Goal: Communication & Community: Answer question/provide support

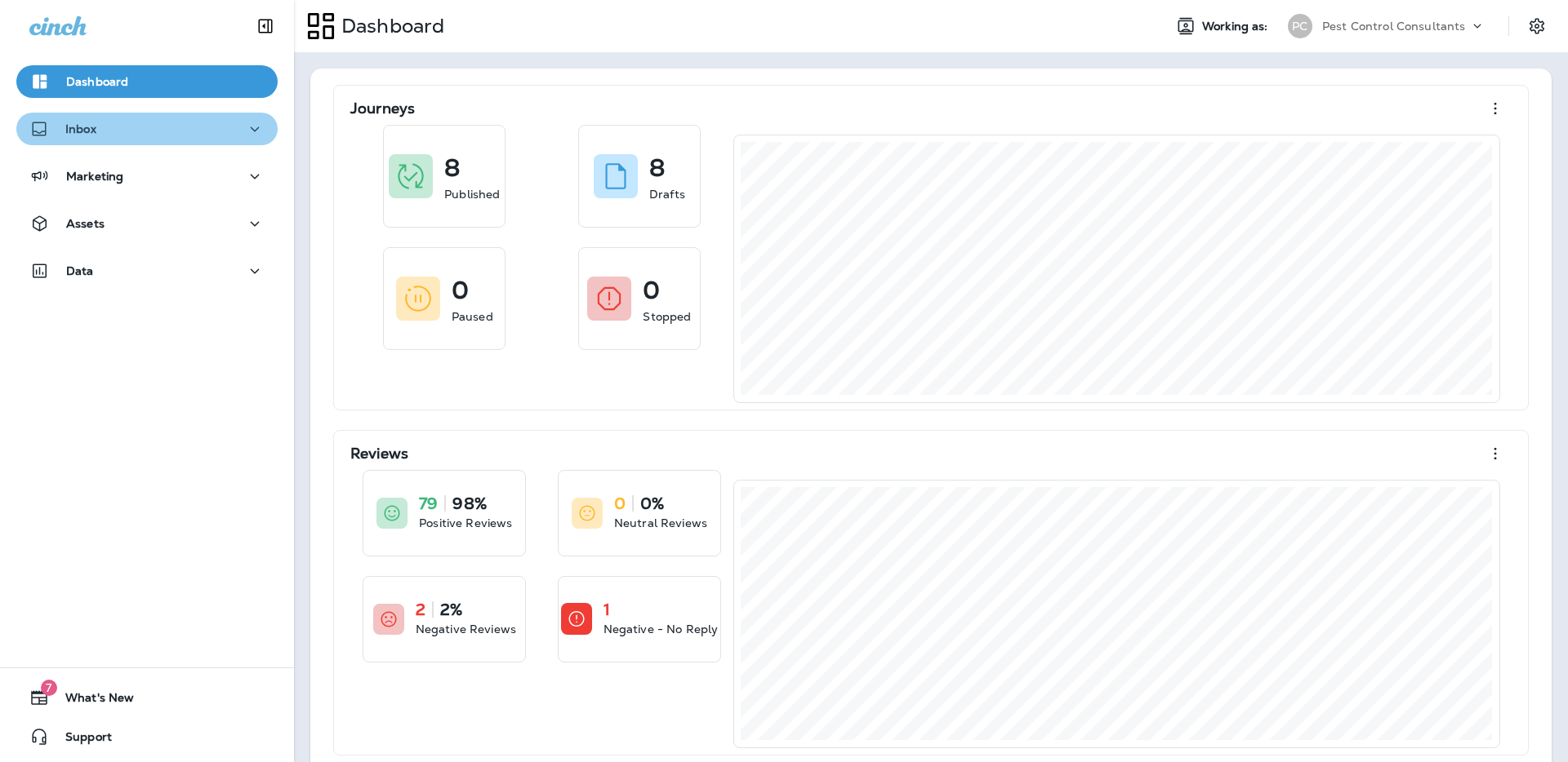
click at [146, 123] on div "Inbox" at bounding box center [147, 129] width 235 height 20
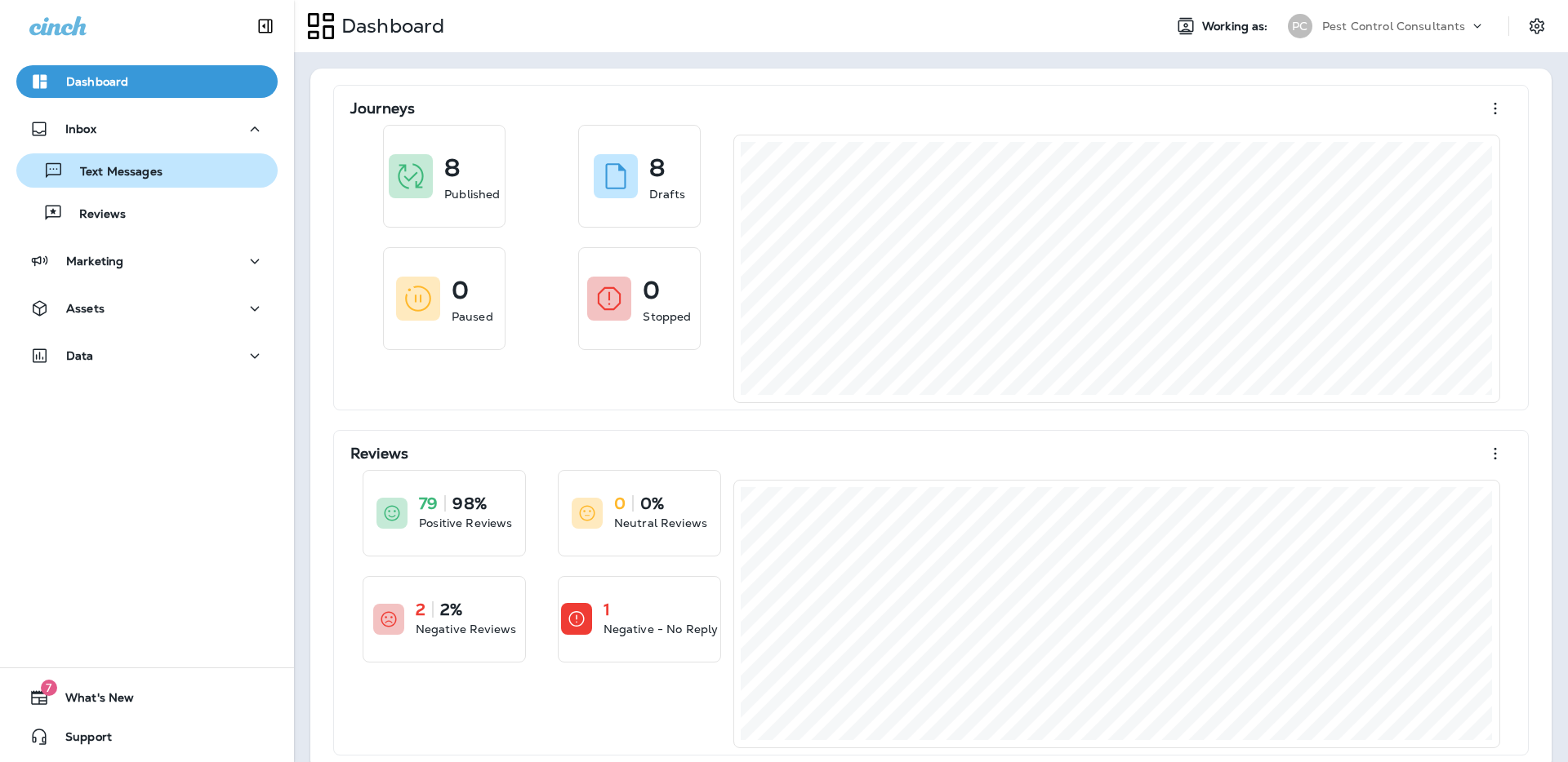
click at [146, 179] on p "Text Messages" at bounding box center [113, 173] width 99 height 16
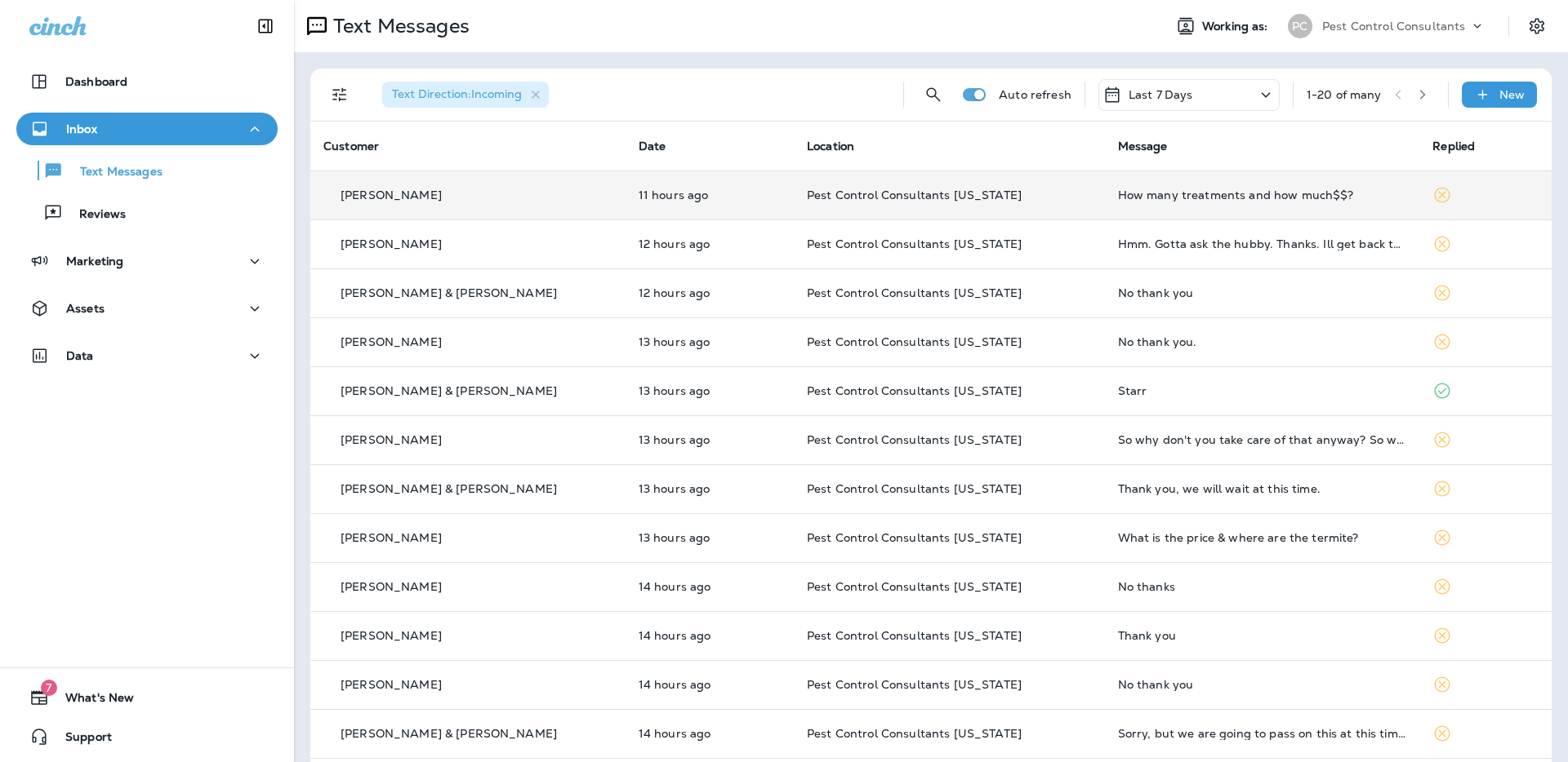
click at [382, 202] on div "[PERSON_NAME]" at bounding box center [467, 195] width 289 height 17
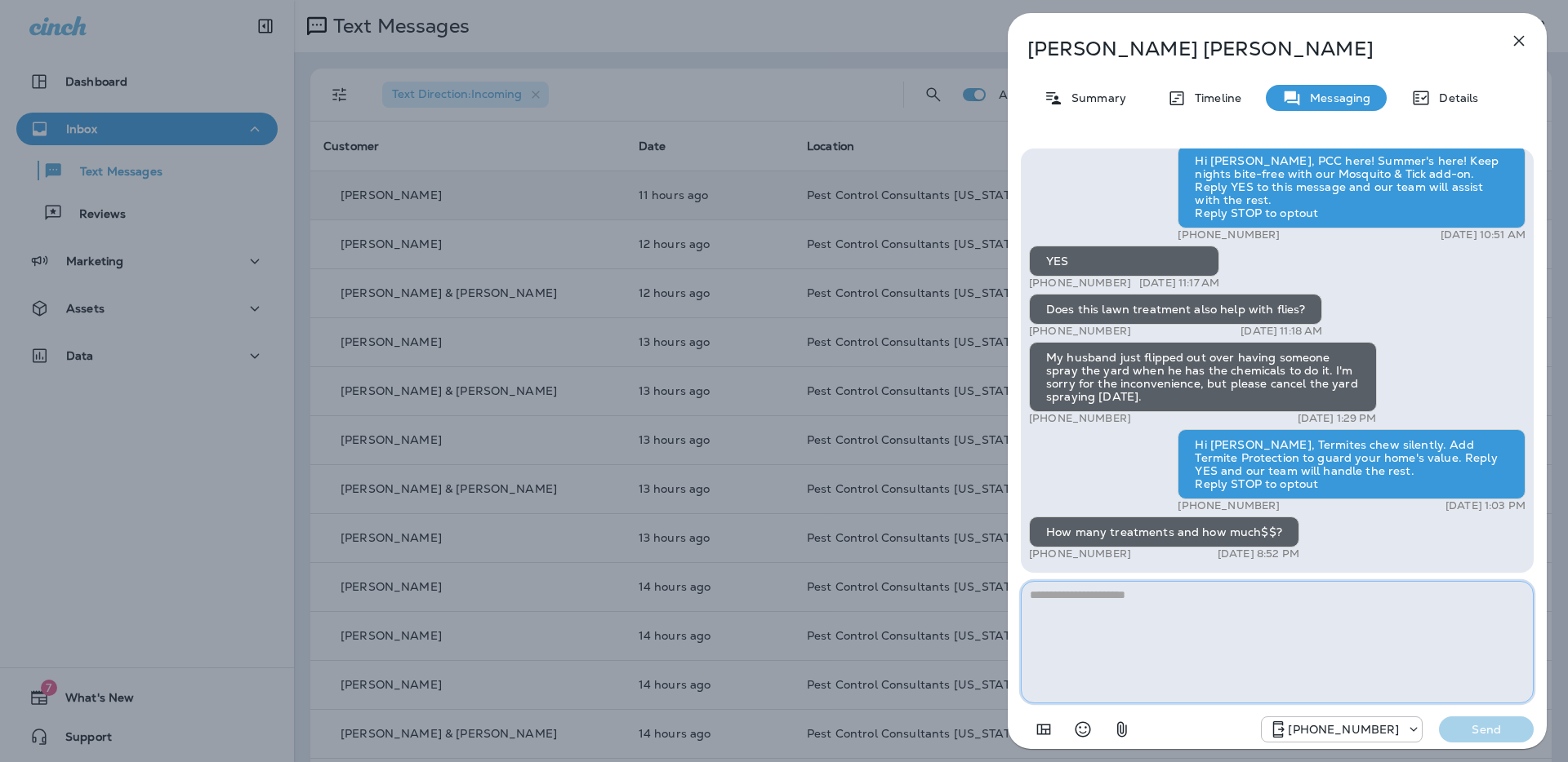
paste textarea "**********"
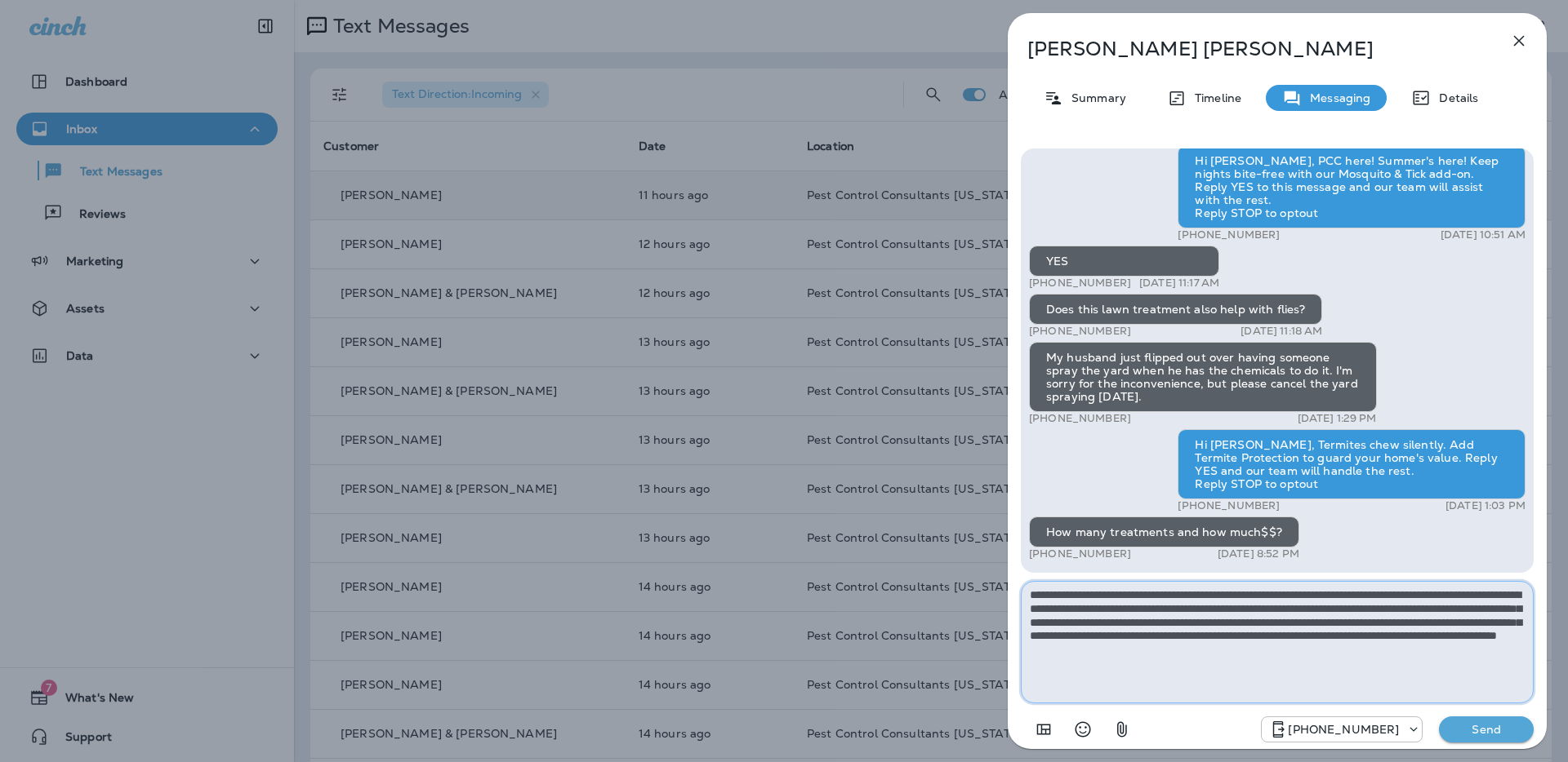
type textarea "**********"
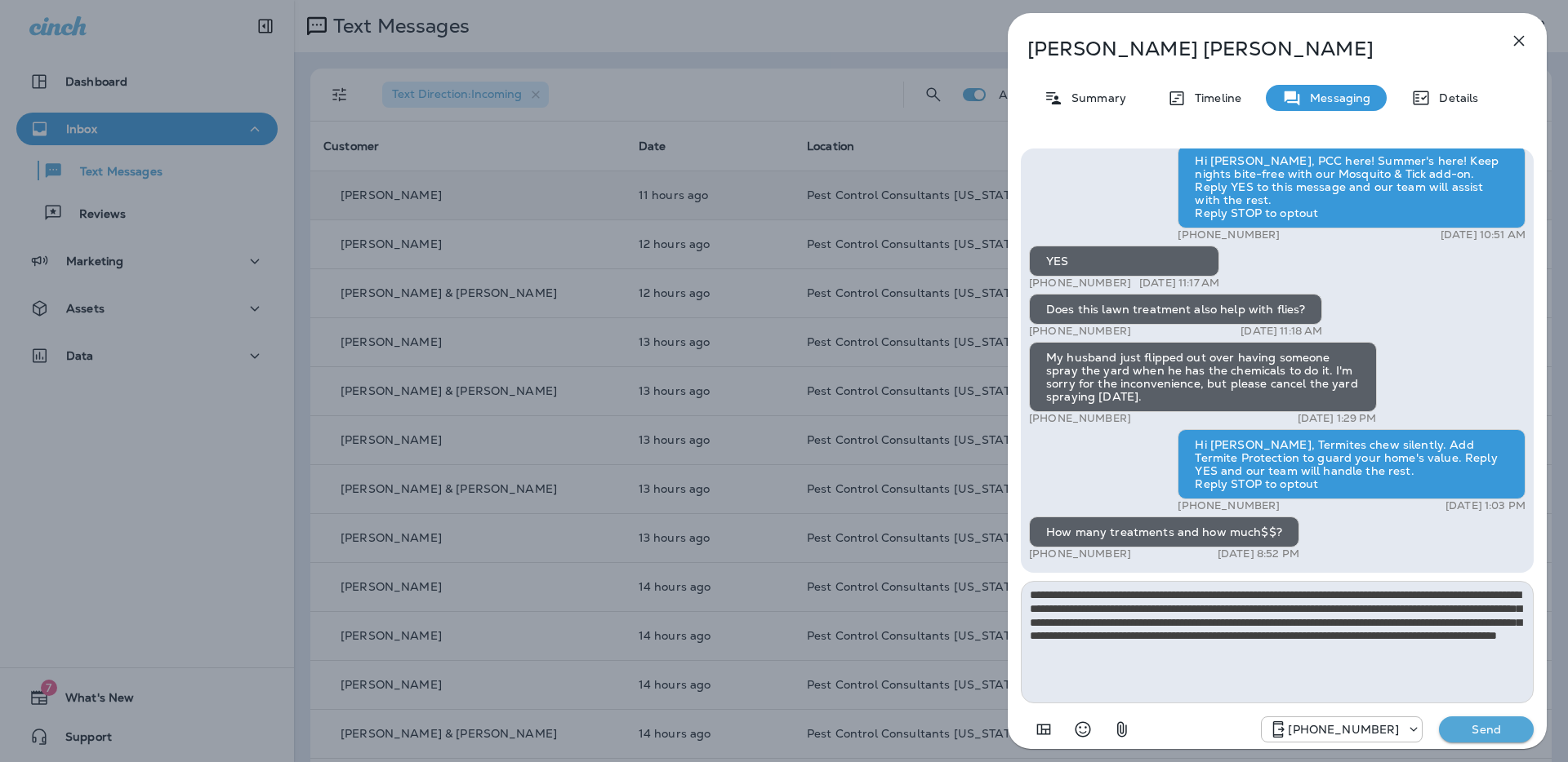
click at [1483, 733] on p "Send" at bounding box center [1487, 729] width 69 height 15
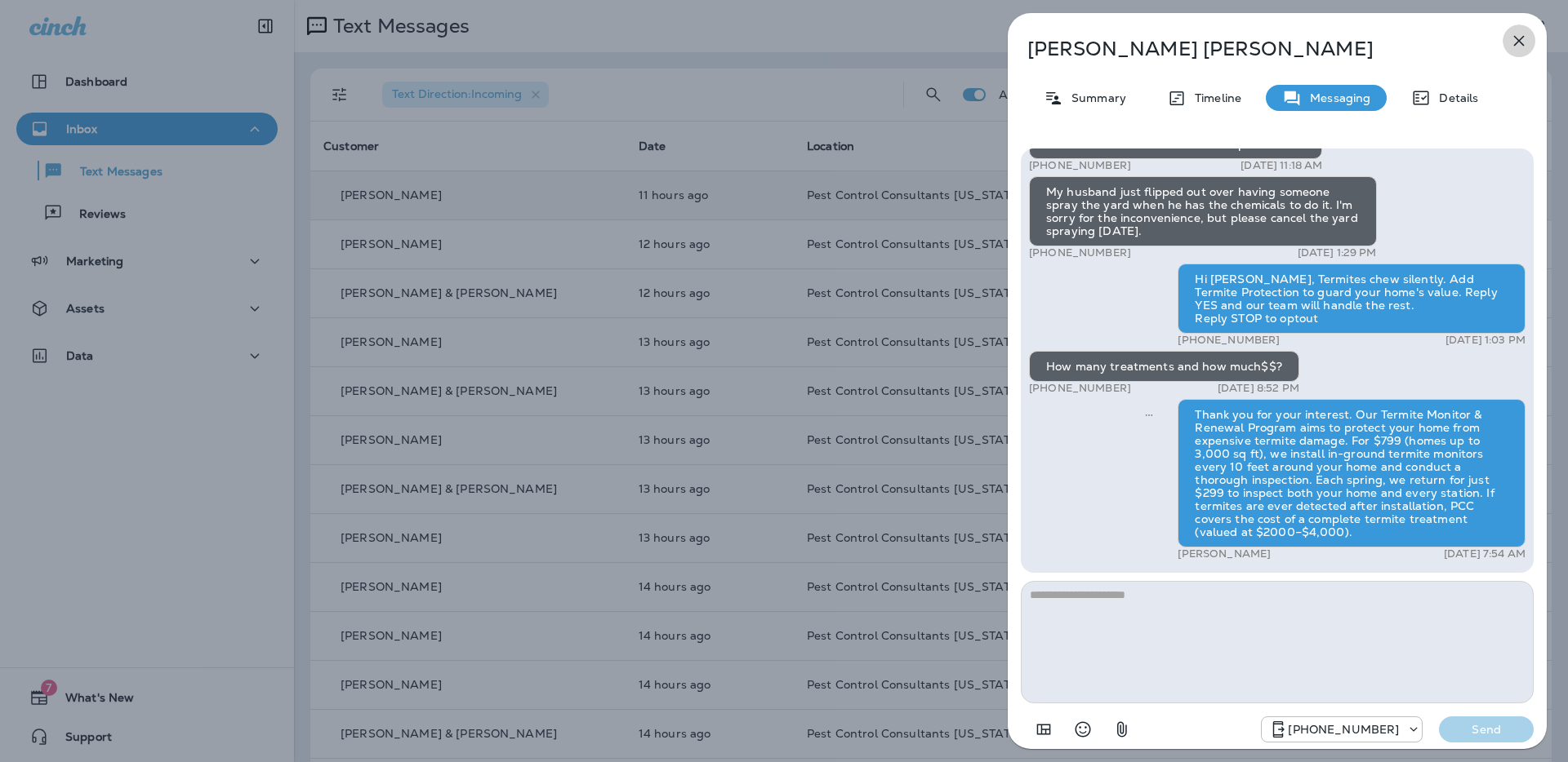
click at [1527, 40] on icon "button" at bounding box center [1519, 41] width 19 height 19
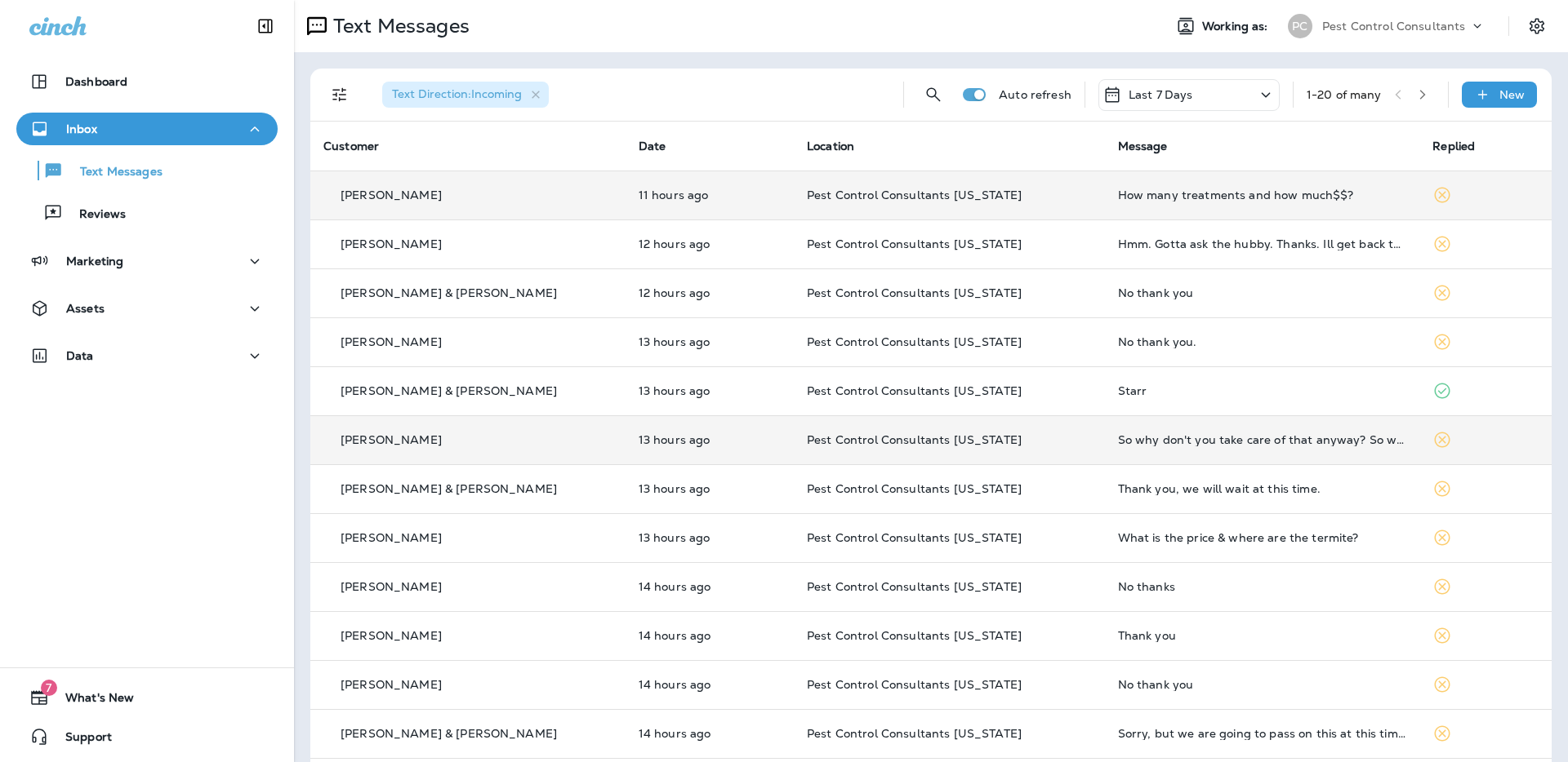
click at [394, 441] on p "[PERSON_NAME]" at bounding box center [390, 440] width 102 height 13
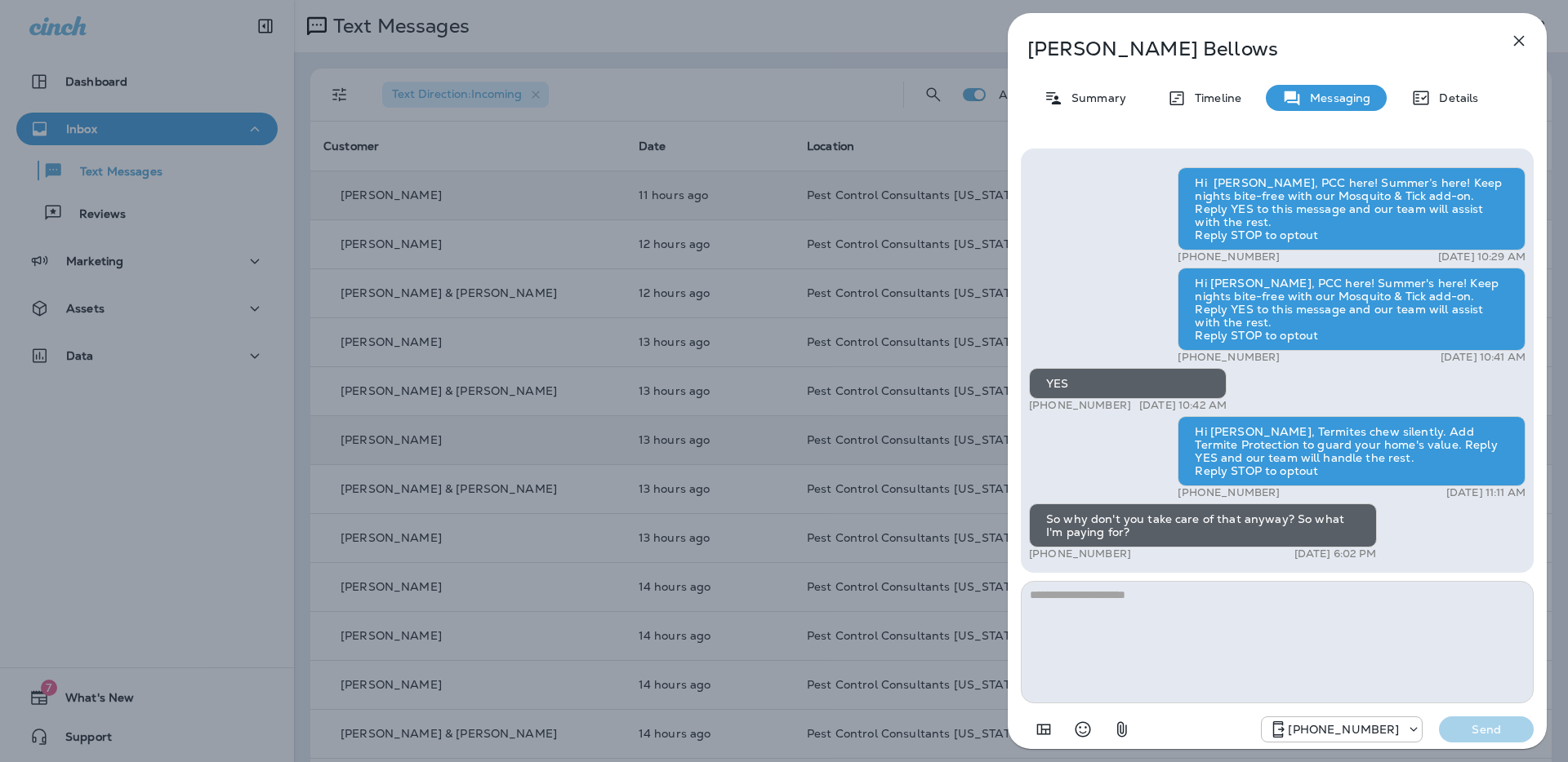
click at [1518, 41] on icon "button" at bounding box center [1519, 41] width 11 height 11
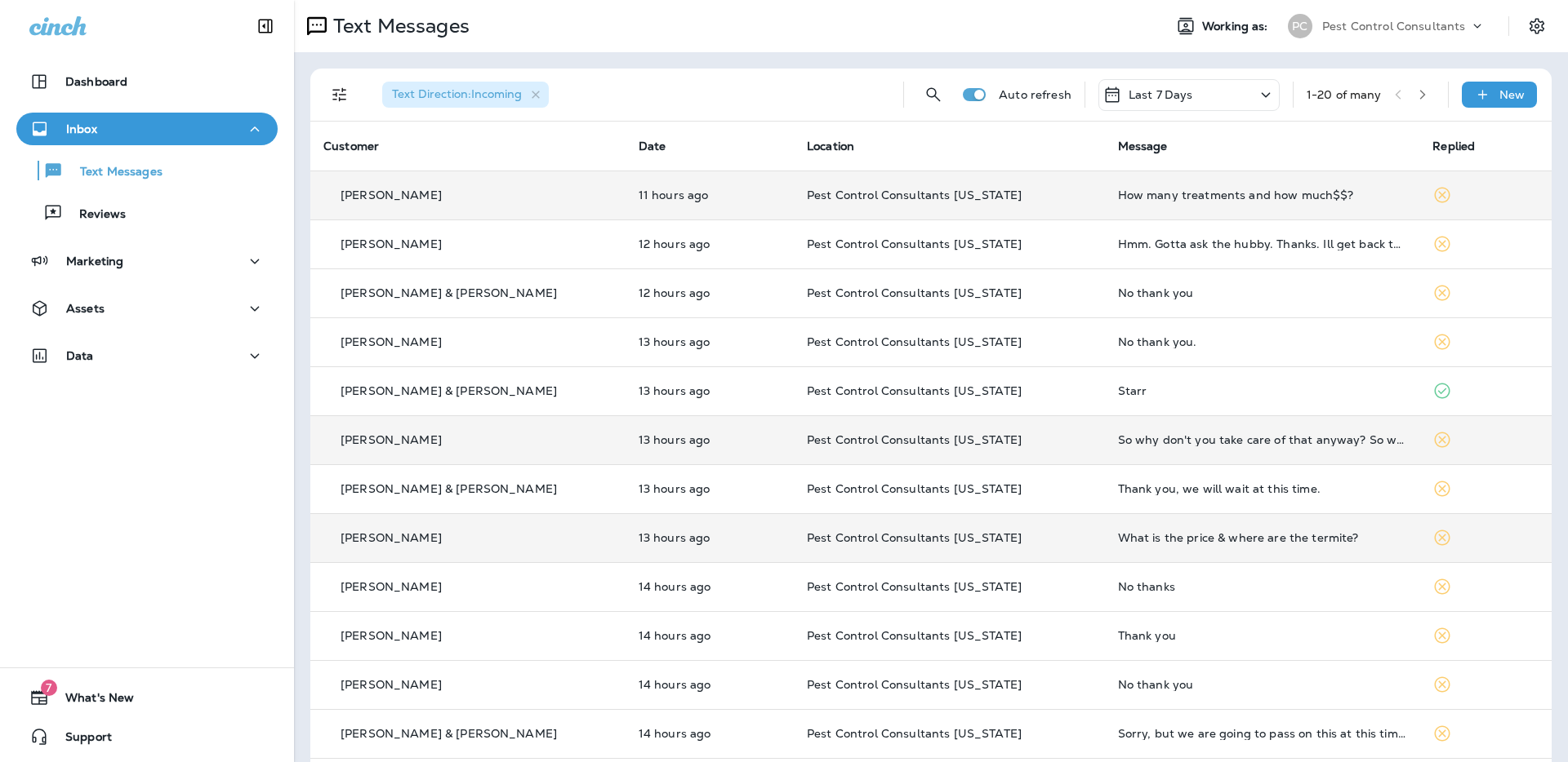
click at [399, 541] on p "[PERSON_NAME]" at bounding box center [390, 538] width 102 height 13
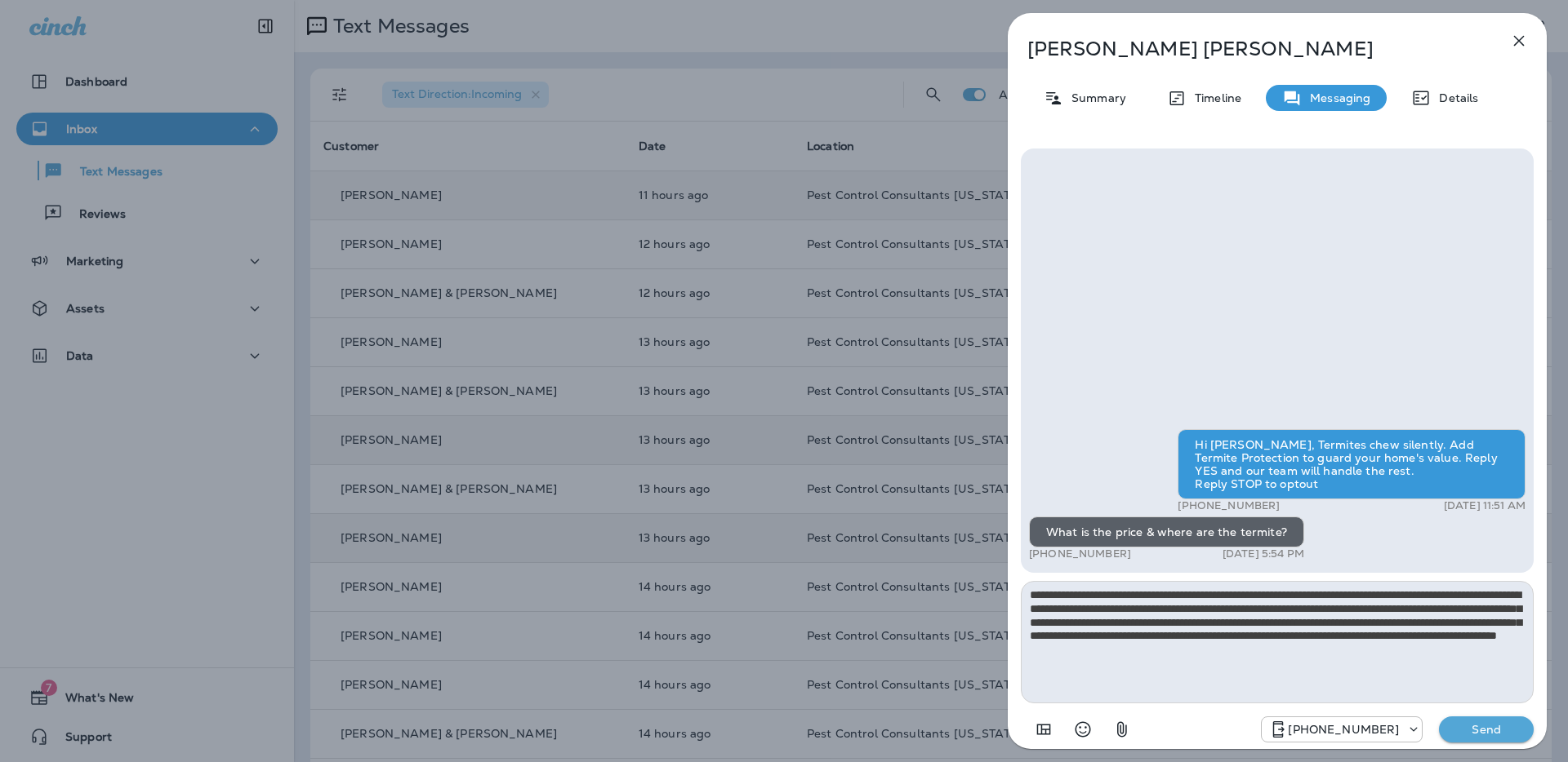
type textarea "**********"
click at [1488, 734] on p "Send" at bounding box center [1487, 729] width 69 height 15
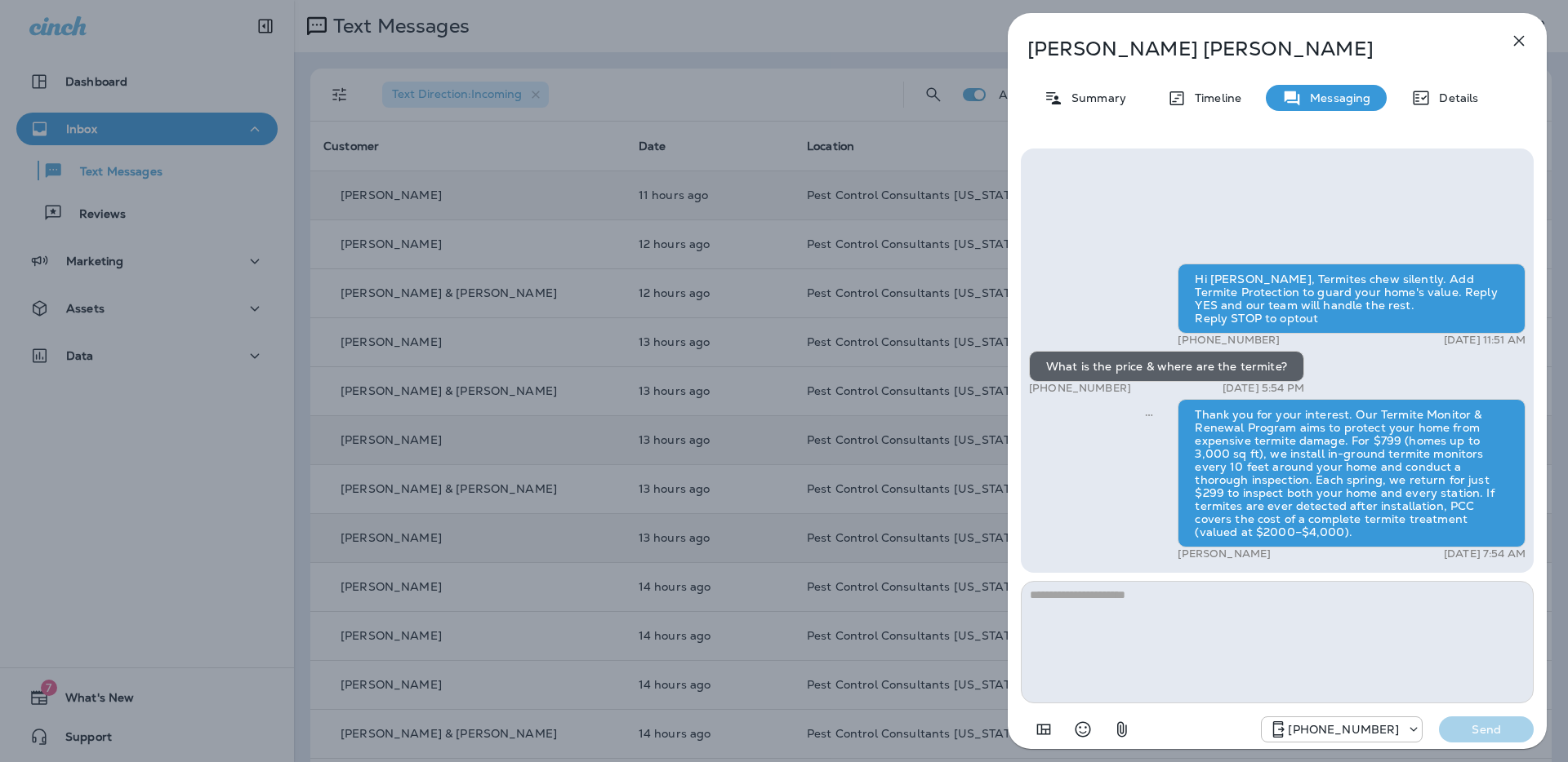
click at [1519, 41] on icon "button" at bounding box center [1519, 41] width 11 height 11
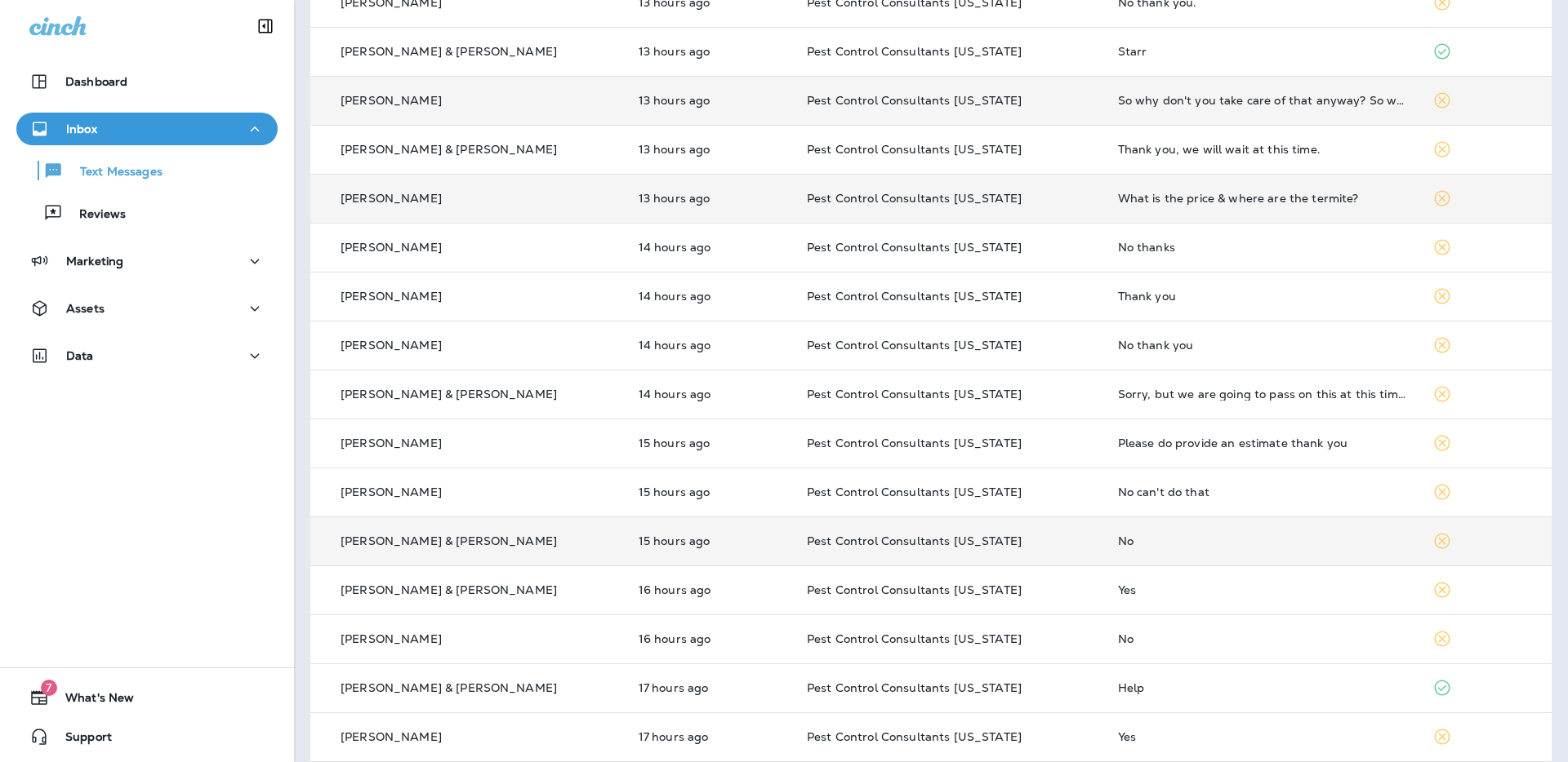
scroll to position [390, 0]
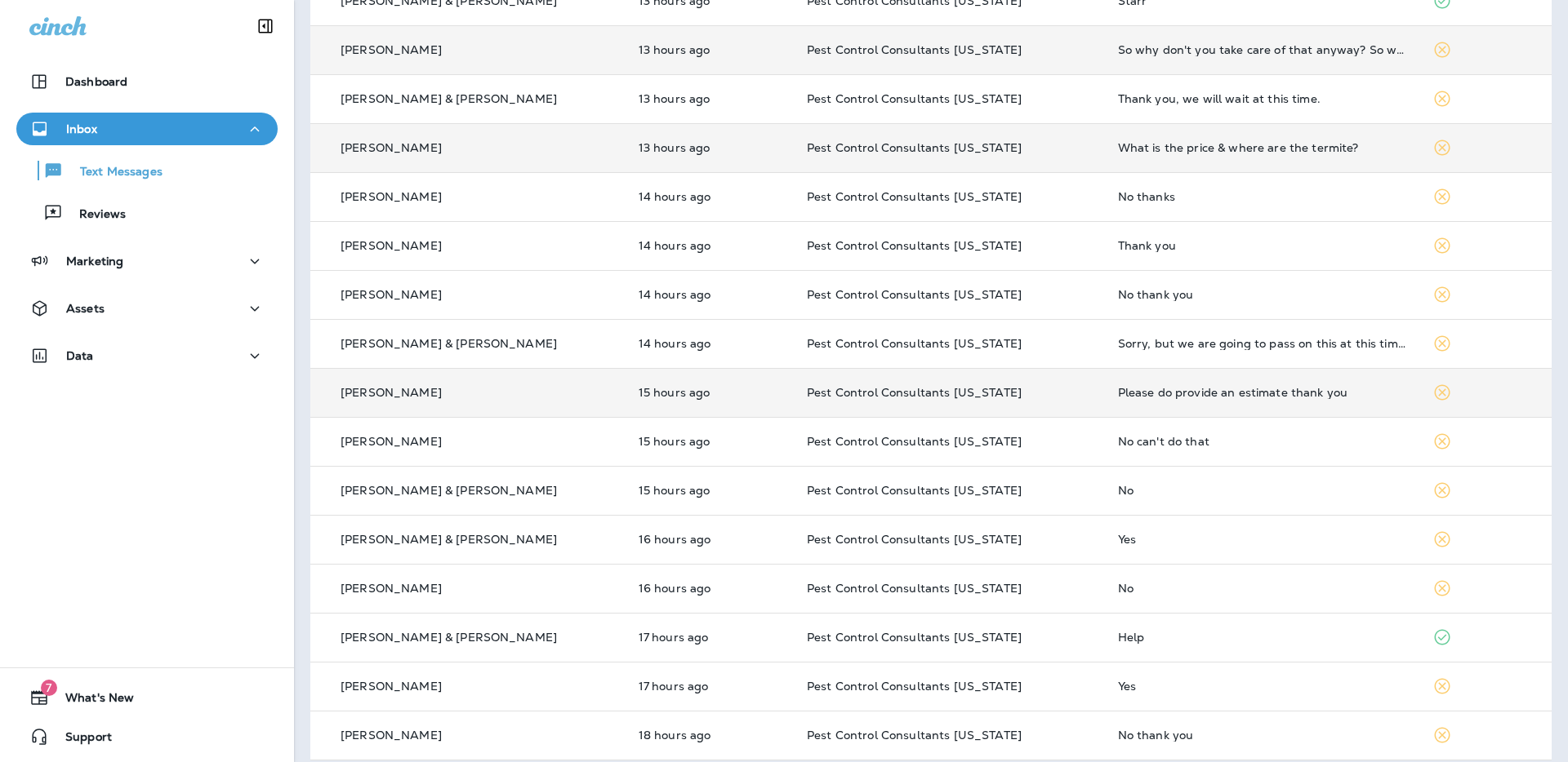
click at [391, 391] on p "[PERSON_NAME]" at bounding box center [390, 392] width 102 height 13
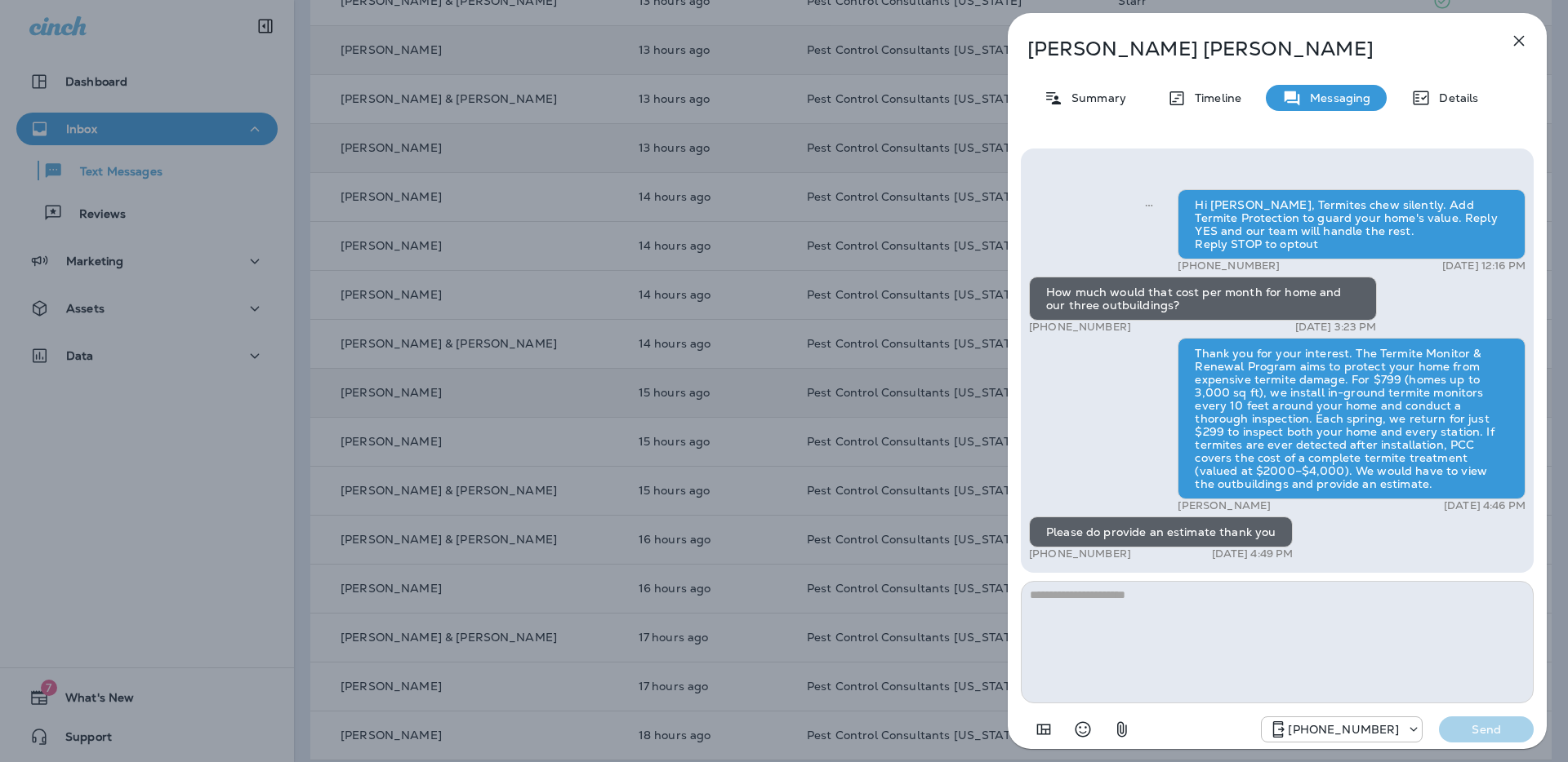
click at [1519, 41] on icon "button" at bounding box center [1519, 41] width 11 height 11
